Goal: Information Seeking & Learning: Learn about a topic

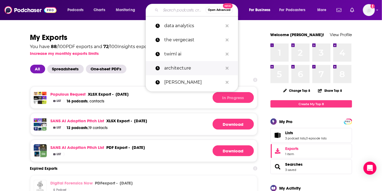
click at [184, 63] on p "architecture" at bounding box center [193, 68] width 59 height 14
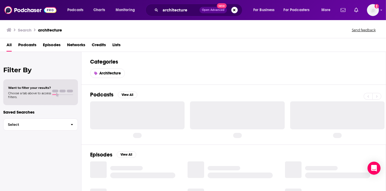
click at [32, 43] on span "Podcasts" at bounding box center [27, 45] width 18 height 11
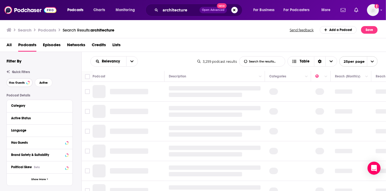
click at [20, 85] on button "Has Guests" at bounding box center [20, 82] width 26 height 9
click at [39, 83] on button "Active" at bounding box center [44, 82] width 18 height 9
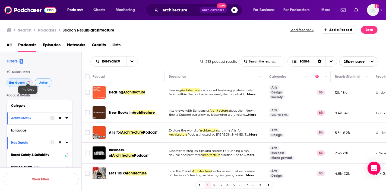
drag, startPoint x: 24, startPoint y: 84, endPoint x: 40, endPoint y: 82, distance: 15.8
click at [24, 84] on span "Has Guests" at bounding box center [17, 82] width 16 height 3
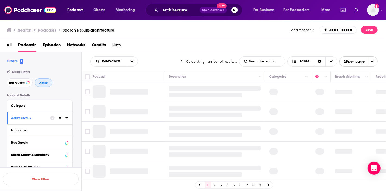
click at [40, 82] on span "Active" at bounding box center [43, 82] width 8 height 3
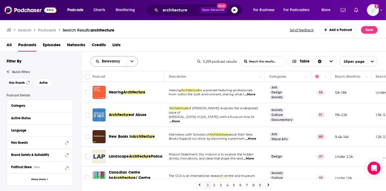
click at [134, 61] on button "open menu" at bounding box center [131, 61] width 11 height 10
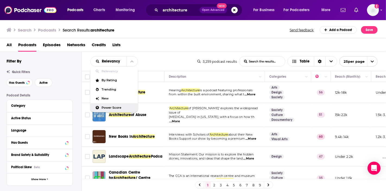
click at [112, 106] on span "Power Score" at bounding box center [118, 107] width 32 height 3
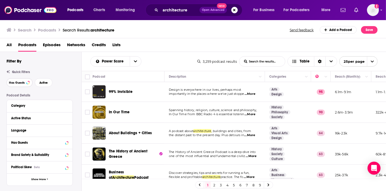
click at [13, 83] on span "Has Guests" at bounding box center [17, 82] width 16 height 3
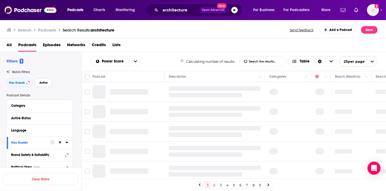
click at [43, 85] on button "Active" at bounding box center [44, 82] width 18 height 9
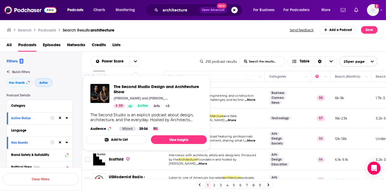
scroll to position [211, 0]
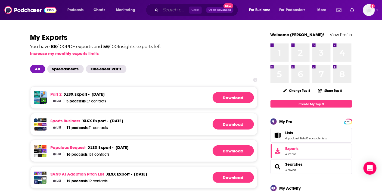
click at [169, 13] on input "Search podcasts, credits, & more..." at bounding box center [174, 10] width 28 height 9
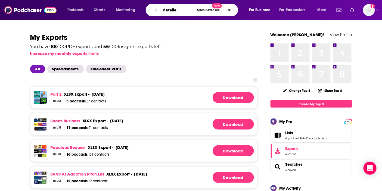
type input "detailed"
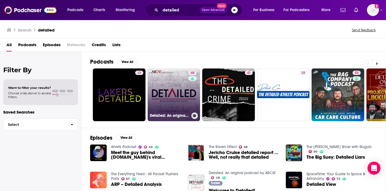
click at [180, 95] on link "48 Detailed: An original podcast by ARCAT" at bounding box center [174, 94] width 53 height 53
